Goal: Information Seeking & Learning: Compare options

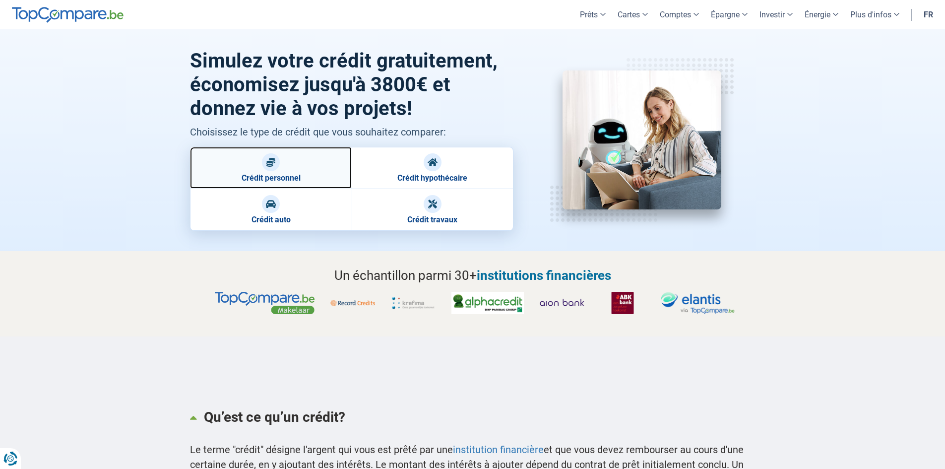
click at [317, 183] on link "Crédit personnel" at bounding box center [271, 168] width 162 height 42
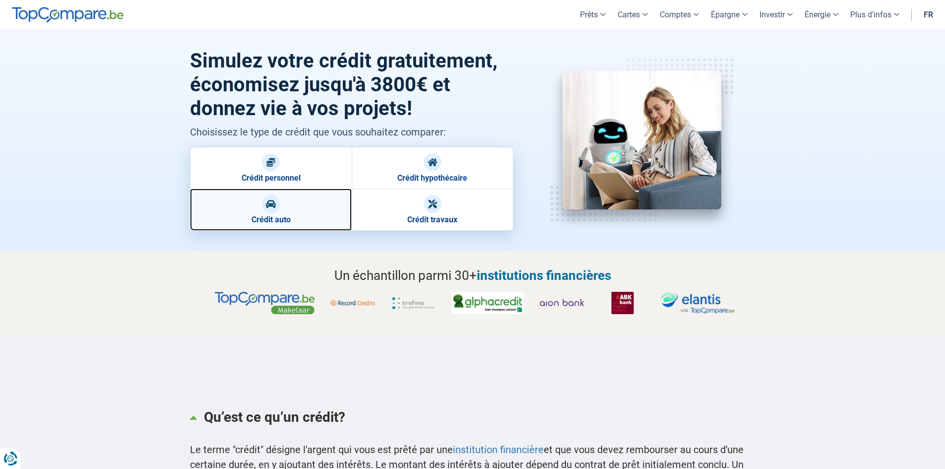
click at [295, 215] on link "Crédit auto" at bounding box center [271, 210] width 162 height 42
click at [318, 215] on link "Crédit auto" at bounding box center [271, 210] width 162 height 42
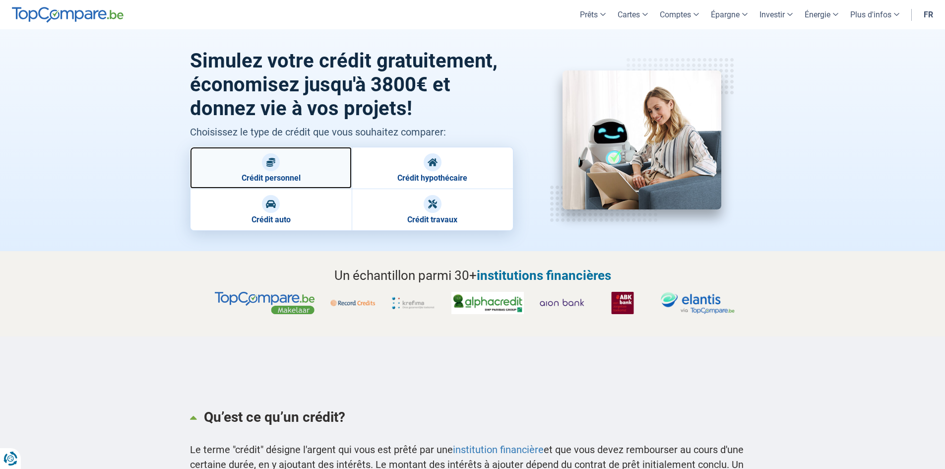
click at [283, 162] on link "Crédit personnel" at bounding box center [271, 168] width 162 height 42
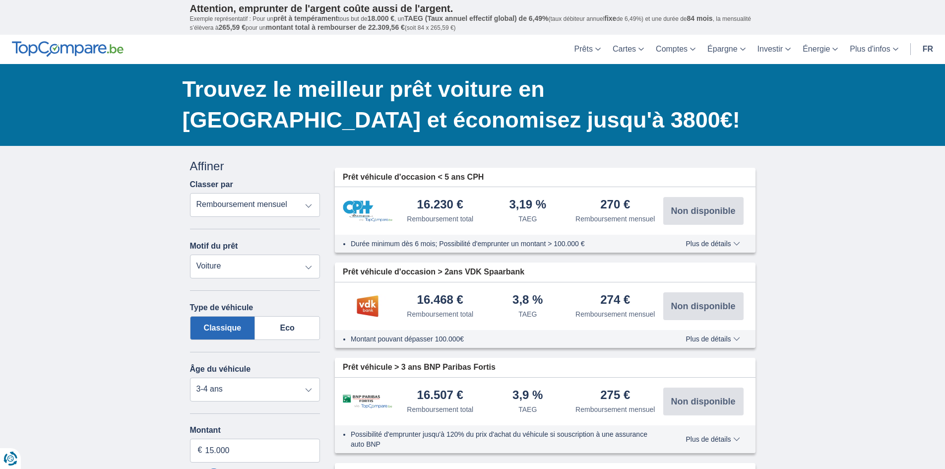
click at [275, 201] on select "Remboursement total TAEG Remboursement mensuel" at bounding box center [255, 205] width 130 height 24
click at [357, 205] on img at bounding box center [368, 210] width 50 height 21
click at [371, 209] on img at bounding box center [368, 210] width 50 height 21
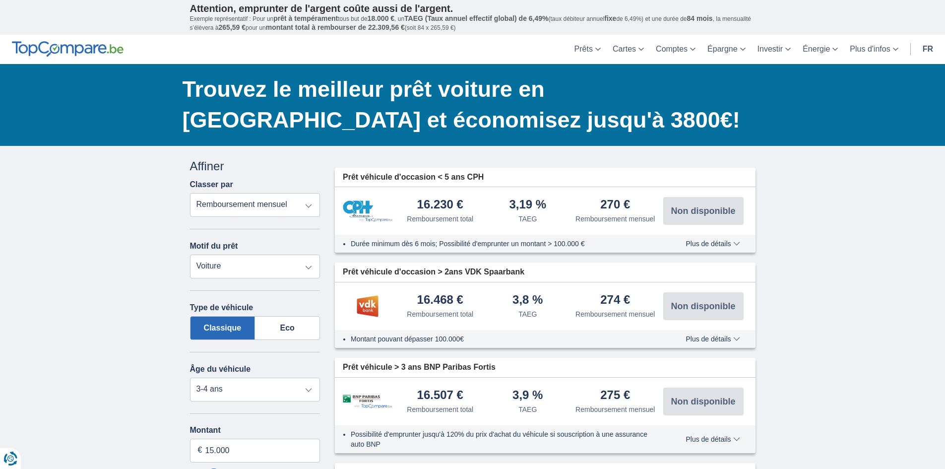
click at [724, 246] on span "Plus de détails" at bounding box center [713, 243] width 54 height 7
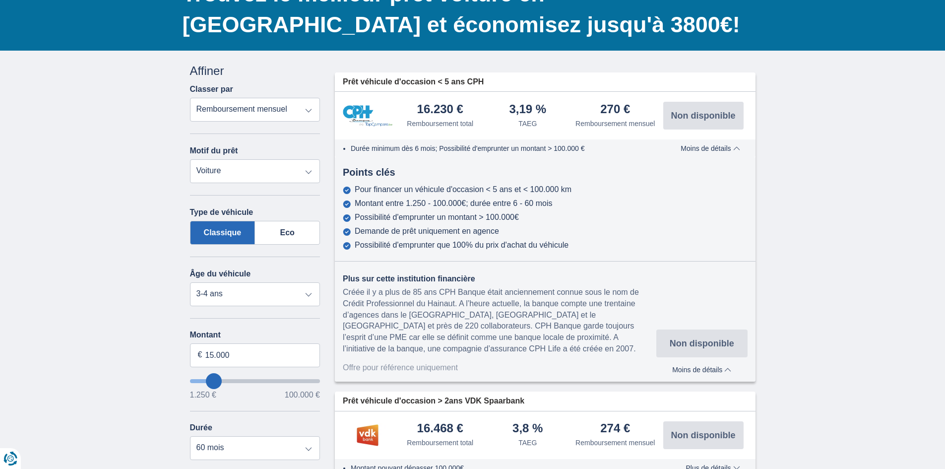
scroll to position [99, 0]
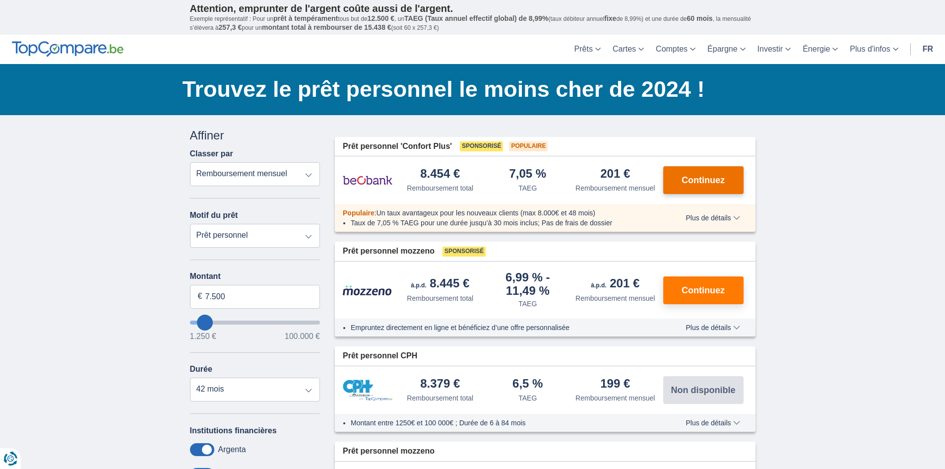
click at [688, 187] on button "Continuez" at bounding box center [703, 180] width 80 height 28
